Goal: Obtain resource: Obtain resource

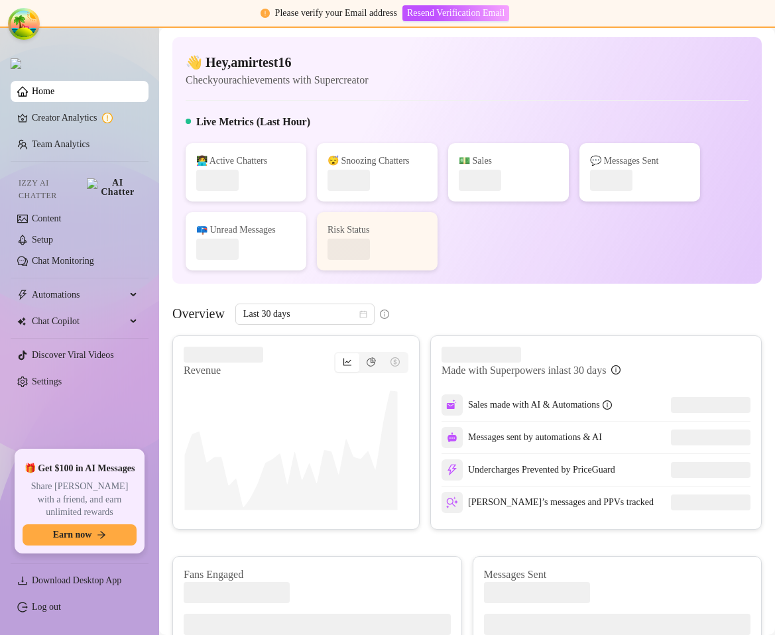
click at [637, 116] on div "Live Metrics (Last Hour)" at bounding box center [467, 124] width 563 height 21
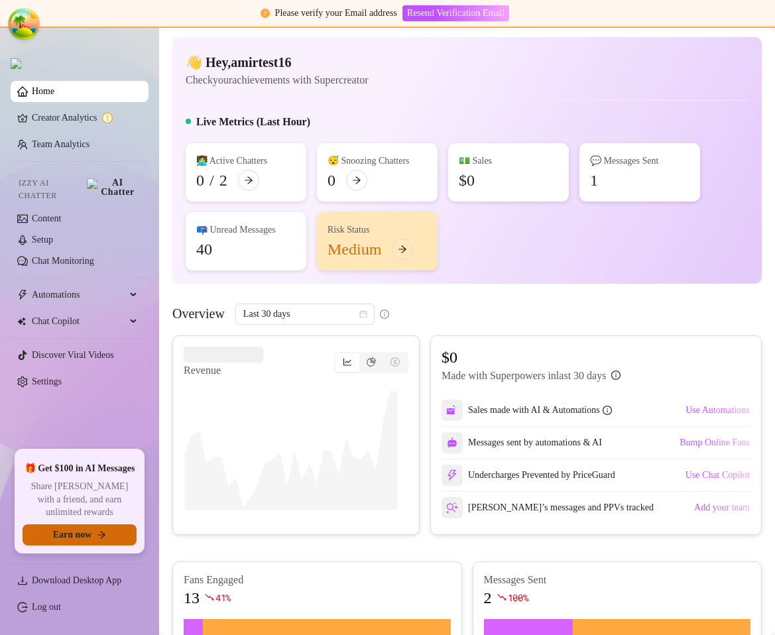
click at [79, 531] on span "Earn now" at bounding box center [72, 535] width 39 height 11
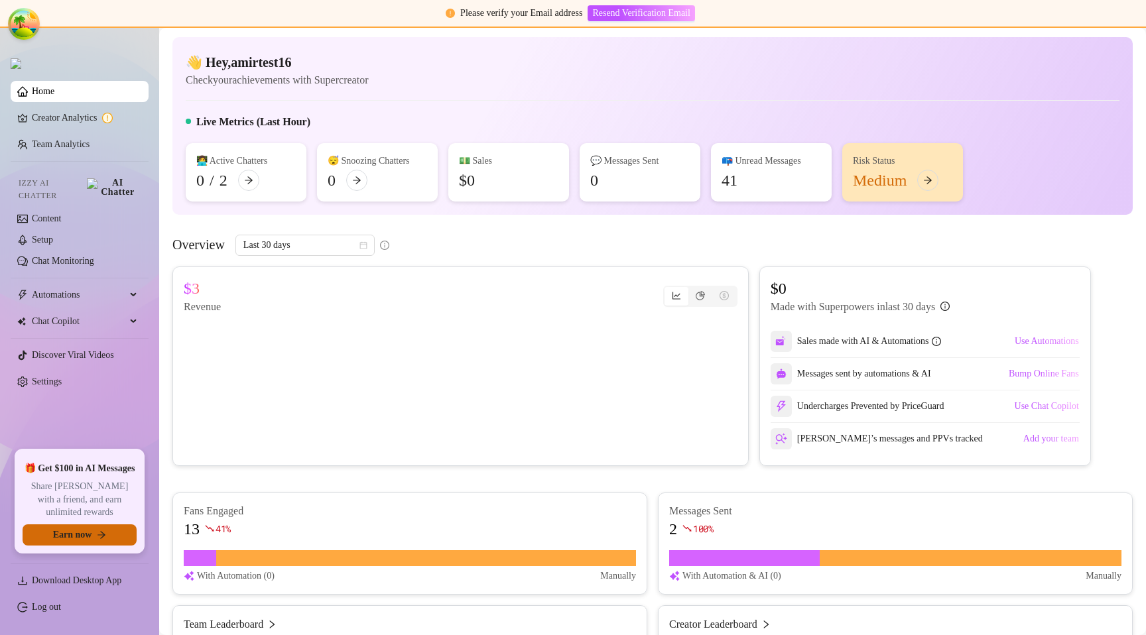
click at [58, 539] on span "Earn now" at bounding box center [72, 535] width 39 height 11
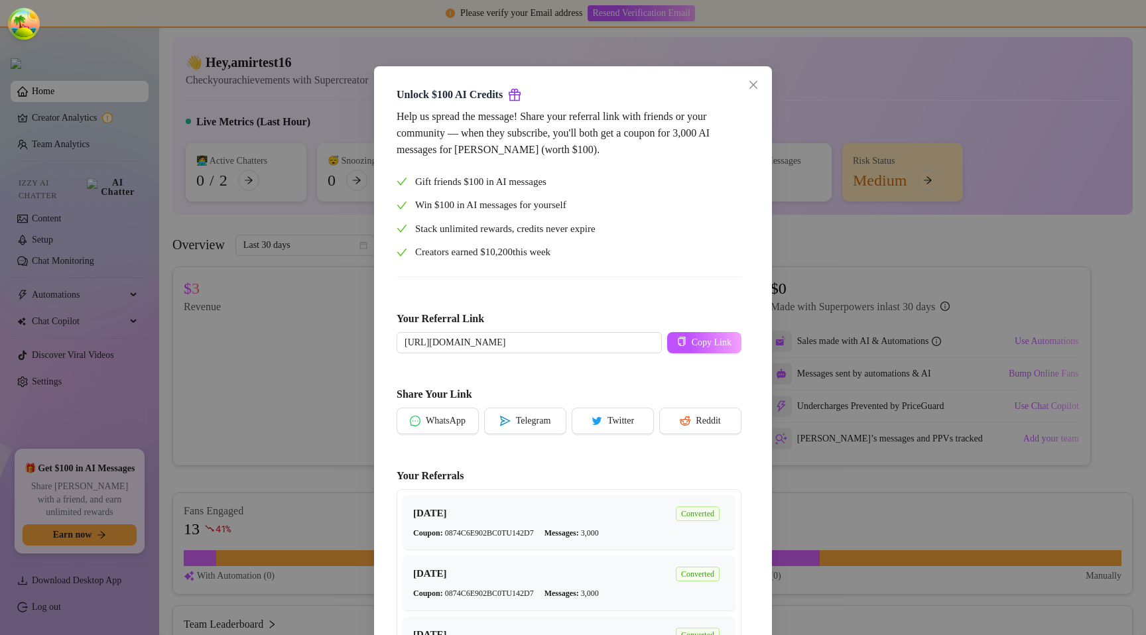
click at [775, 166] on div "Unlock $100 AI Credits Help us spread the message! Share your referral link wit…" at bounding box center [573, 317] width 1146 height 635
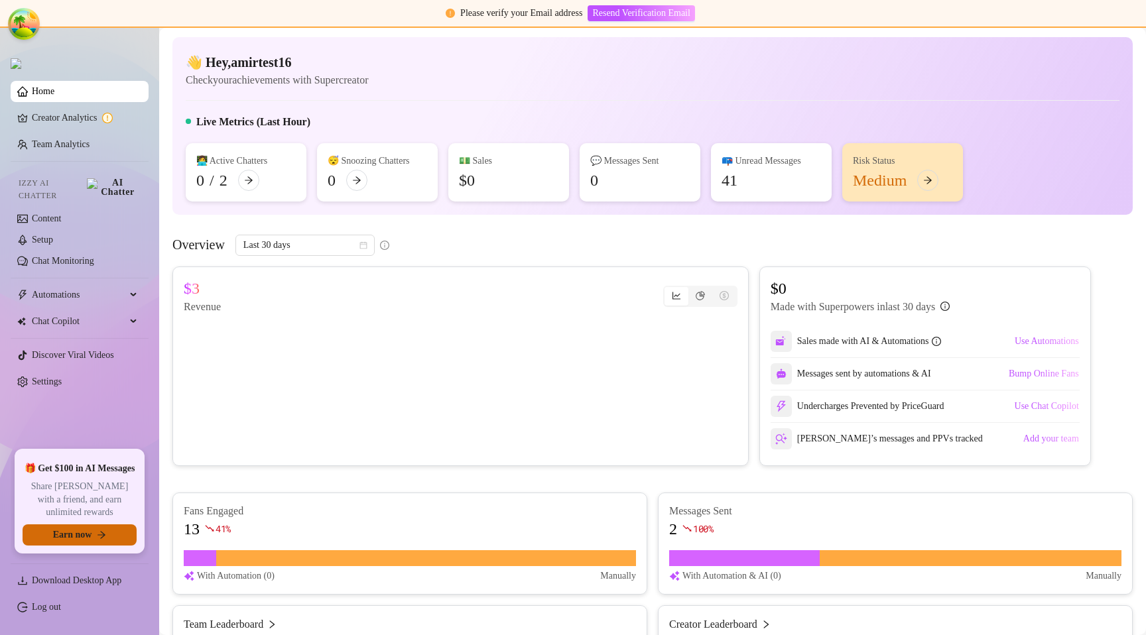
click at [83, 531] on span "Earn now" at bounding box center [72, 535] width 39 height 11
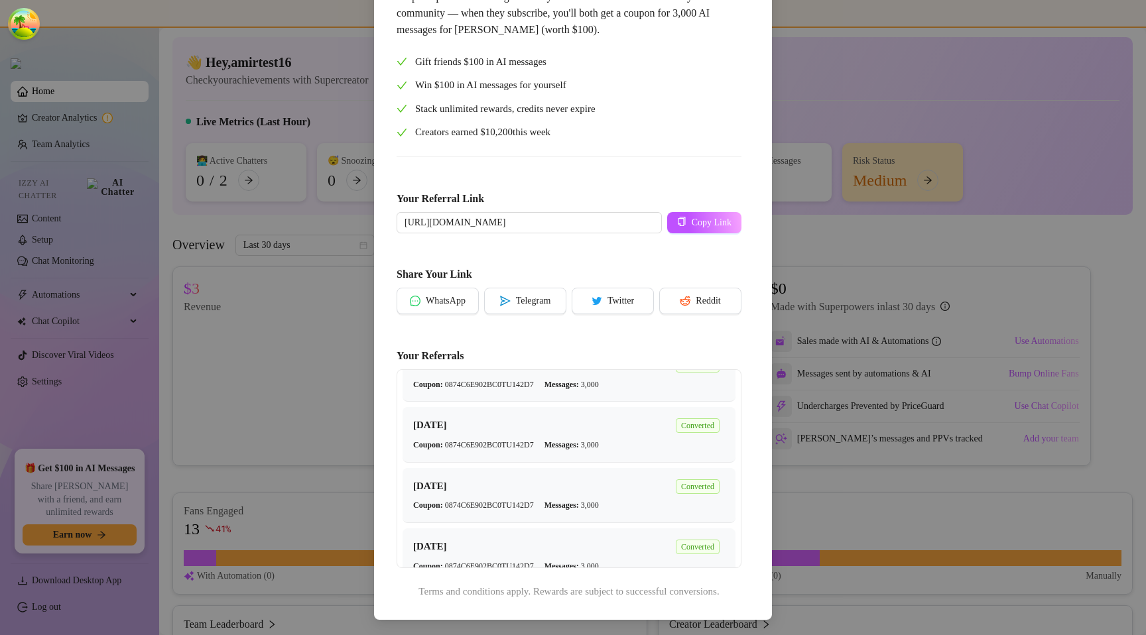
scroll to position [35, 0]
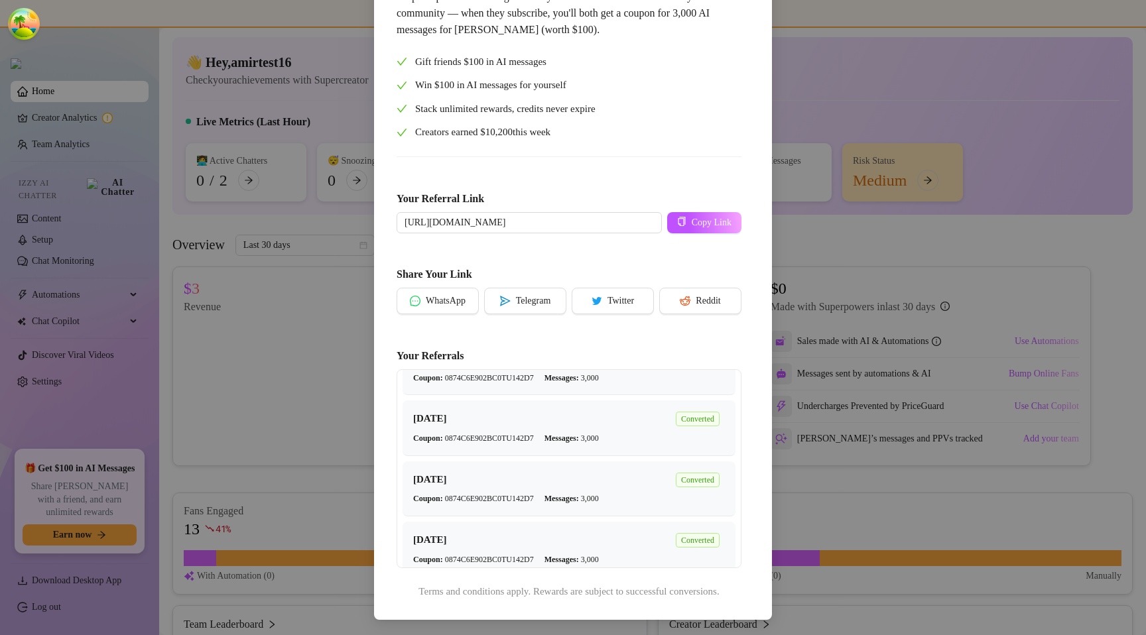
click at [518, 438] on span "Coupon: 0874C6E902BC0TU142D7" at bounding box center [473, 438] width 121 height 13
click at [523, 438] on span "Coupon: 0874C6E902BC0TU142D7" at bounding box center [473, 438] width 121 height 13
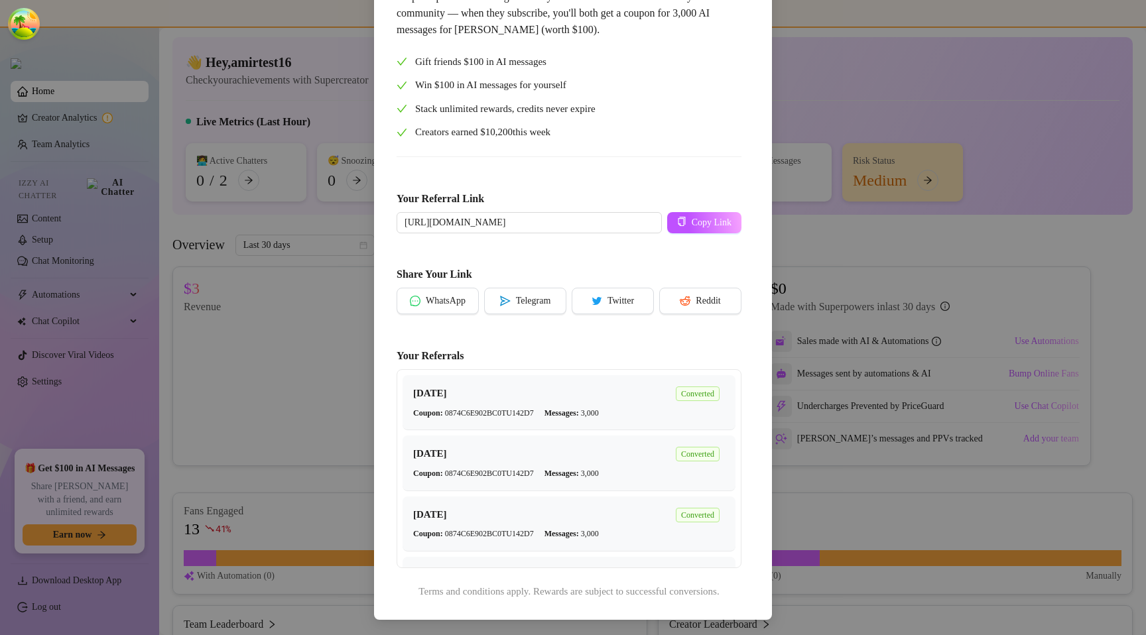
scroll to position [103, 0]
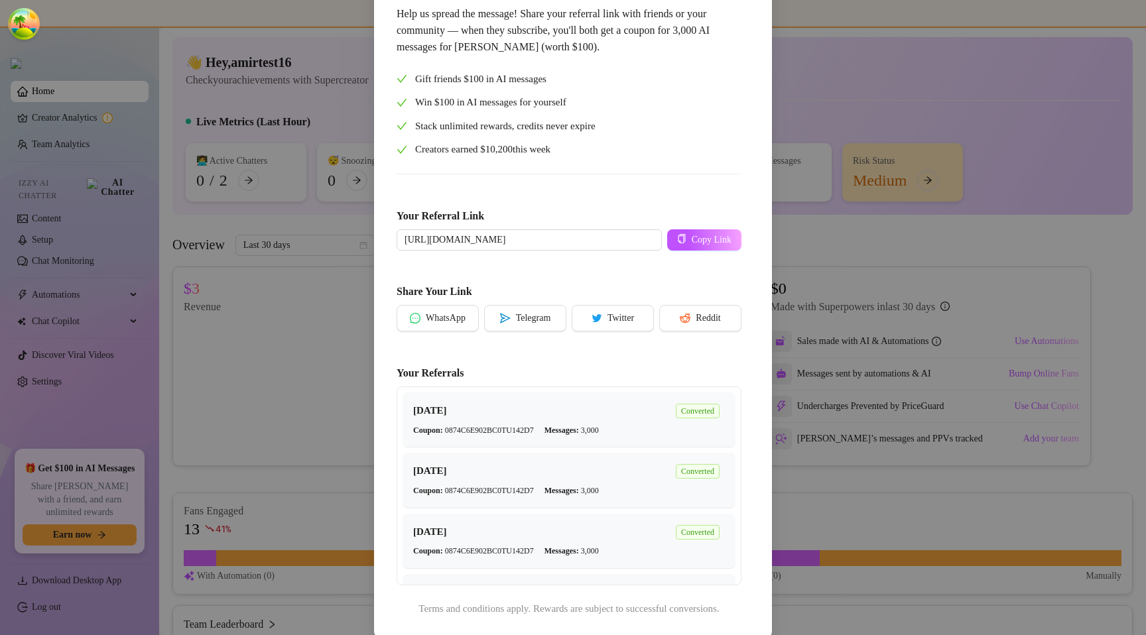
click at [775, 419] on div "Unlock $100 AI Credits Help us spread the message! Share your referral link wit…" at bounding box center [573, 317] width 1146 height 635
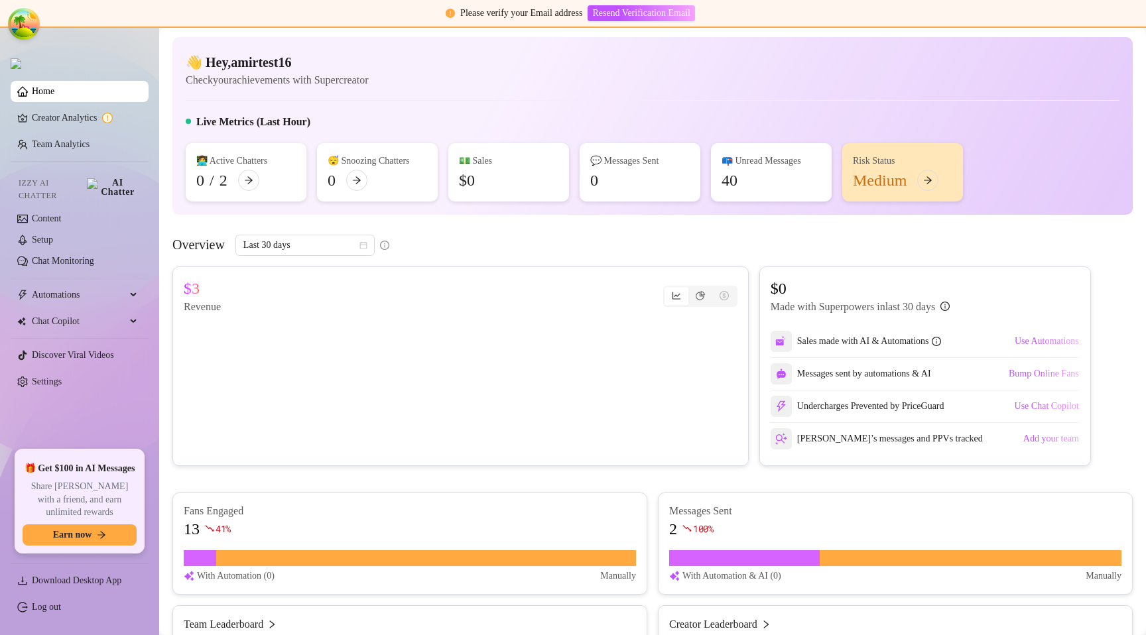
scroll to position [54, 0]
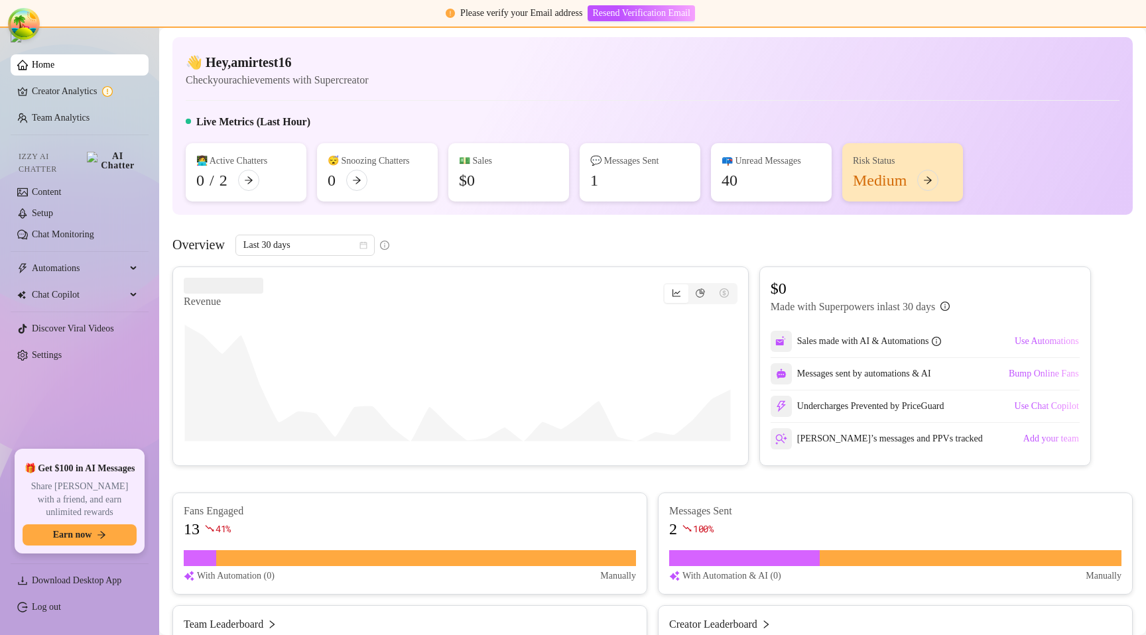
click at [118, 520] on div "🎁 Get $100 in AI Messages Share [PERSON_NAME] with a friend, and earn unlimited…" at bounding box center [80, 501] width 114 height 89
click at [112, 537] on button "Earn now" at bounding box center [80, 535] width 114 height 21
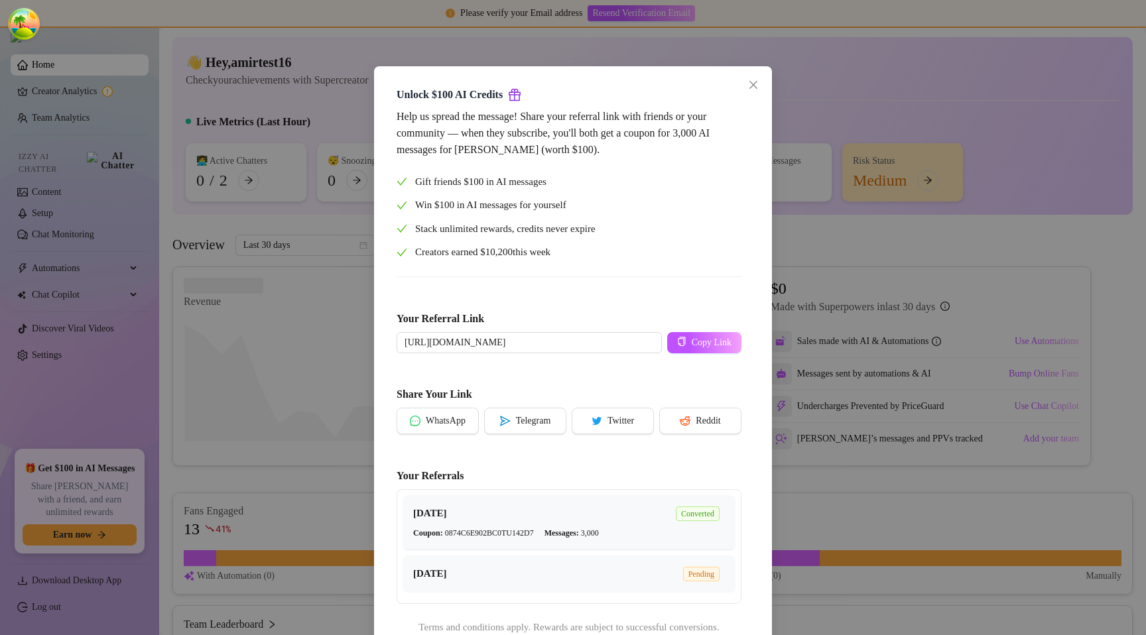
scroll to position [36, 0]
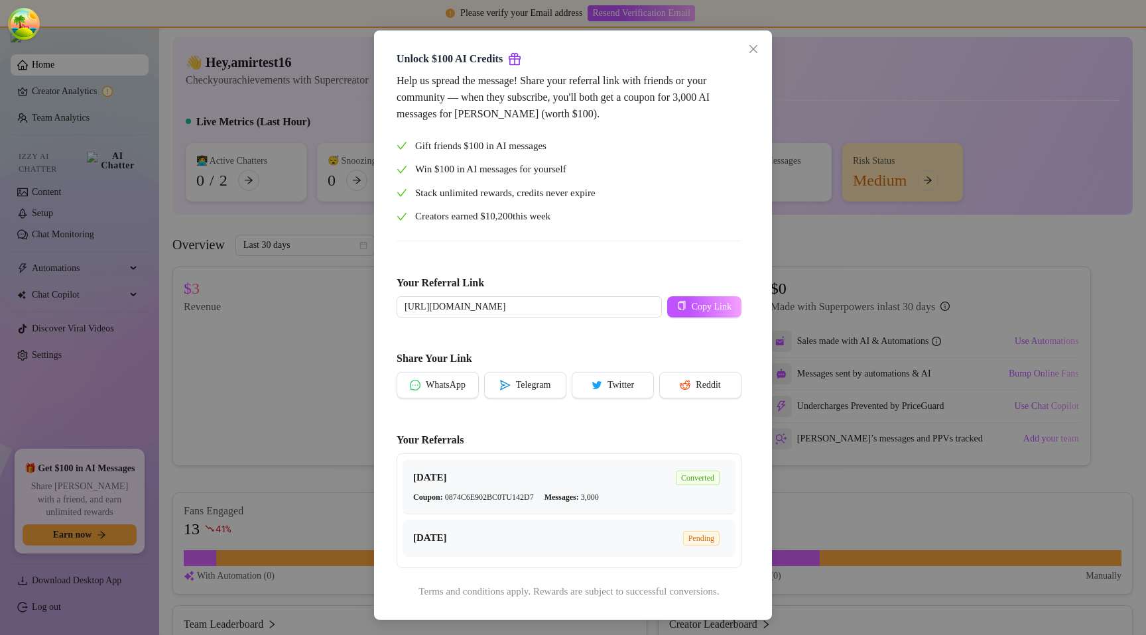
click at [807, 443] on div "Unlock $100 AI Credits Help us spread the message! Share your referral link wit…" at bounding box center [573, 317] width 1146 height 635
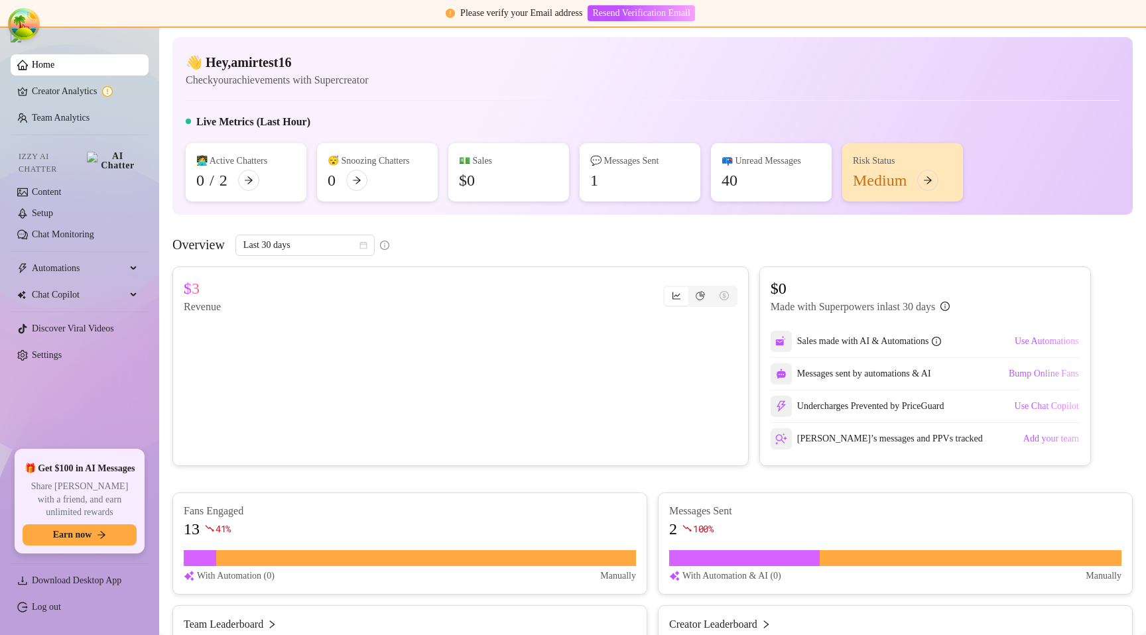
scroll to position [0, 0]
